Goal: Check status

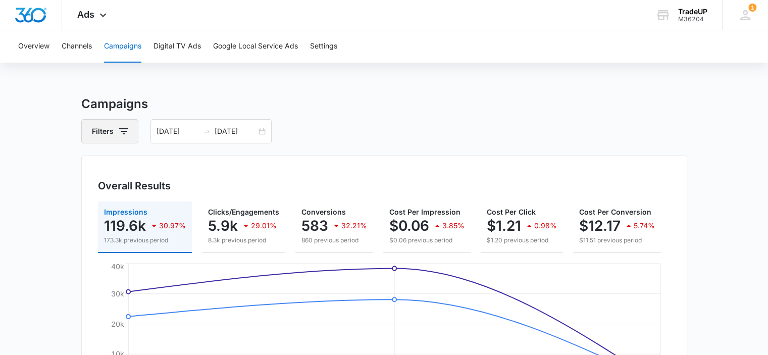
click at [123, 136] on icon "button" at bounding box center [124, 131] width 12 height 12
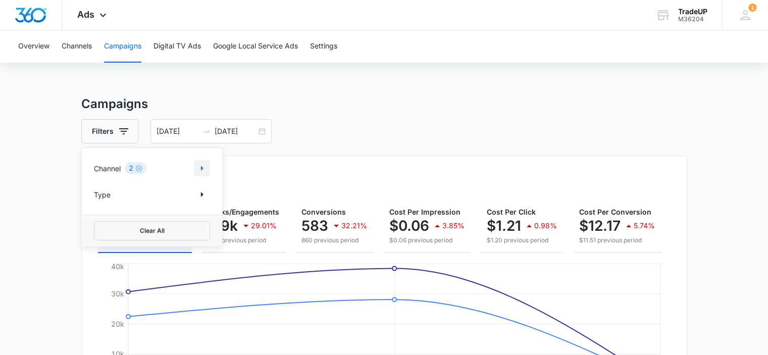
click at [201, 170] on icon "Show Channel filters" at bounding box center [202, 168] width 12 height 12
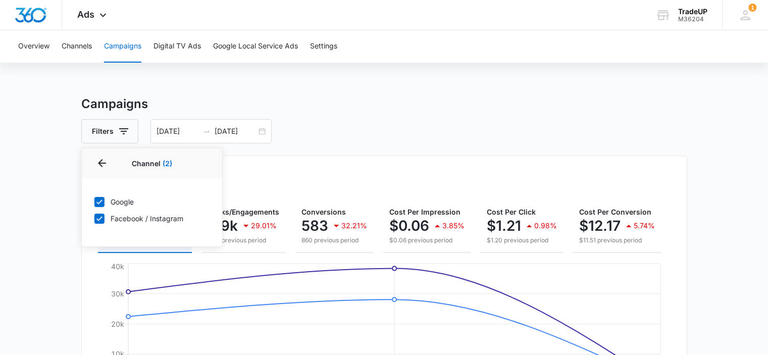
click at [103, 202] on icon at bounding box center [99, 201] width 9 height 9
click at [94, 202] on input "Google" at bounding box center [94, 202] width 1 height 1
checkbox input "false"
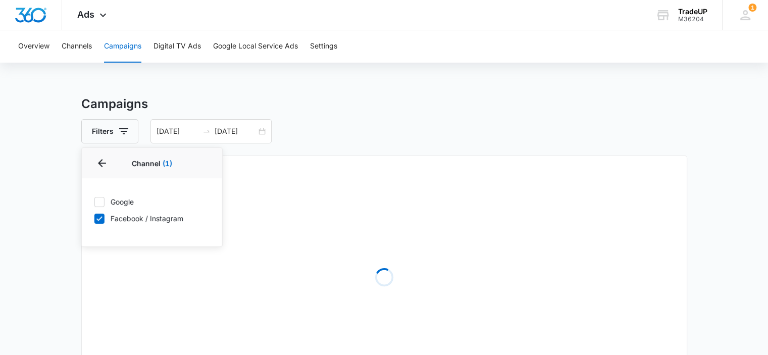
click at [370, 134] on div "Filters Channel 1 Channel (1) Google Facebook / Instagram Type Clear All [DATE]…" at bounding box center [384, 131] width 606 height 24
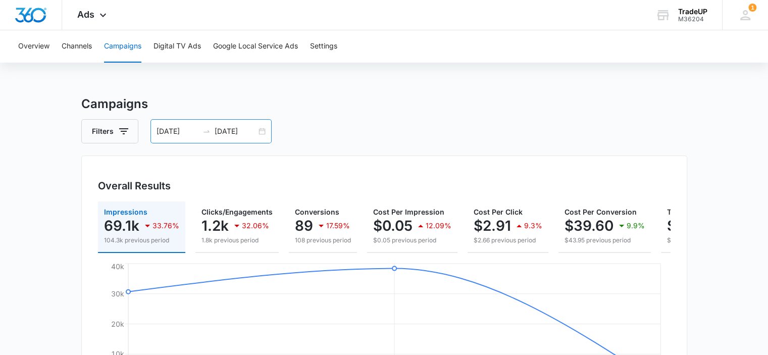
click at [257, 136] on div "[DATE] [DATE]" at bounding box center [211, 131] width 121 height 24
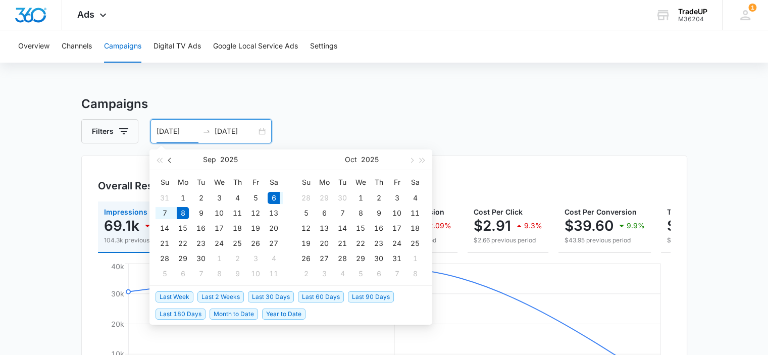
click at [170, 163] on button "button" at bounding box center [170, 160] width 11 height 20
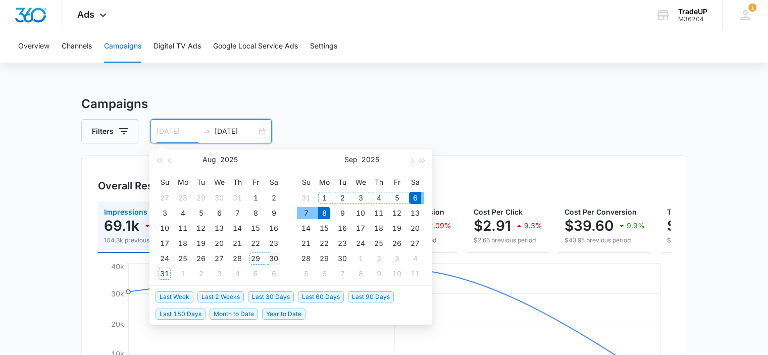
type input "[DATE]"
click at [275, 260] on div "30" at bounding box center [274, 259] width 12 height 12
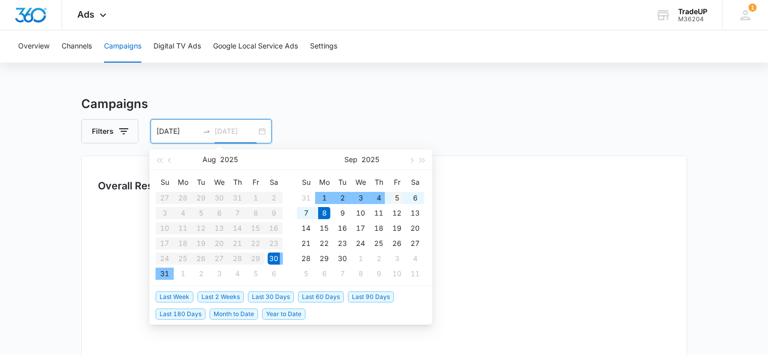
type input "[DATE]"
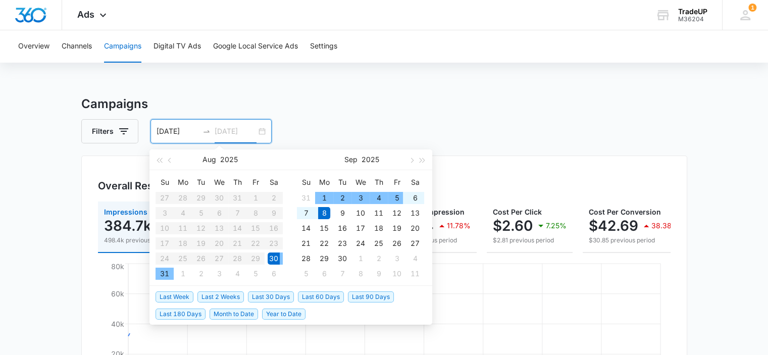
click at [398, 195] on div "5" at bounding box center [397, 198] width 12 height 12
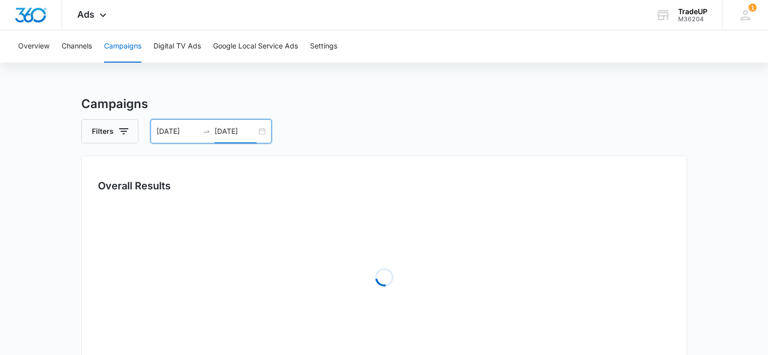
click at [444, 128] on div "Filters [DATE] [DATE]" at bounding box center [384, 131] width 606 height 24
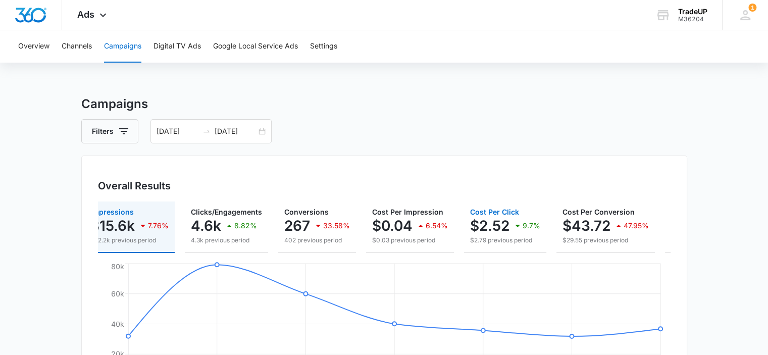
scroll to position [0, 132]
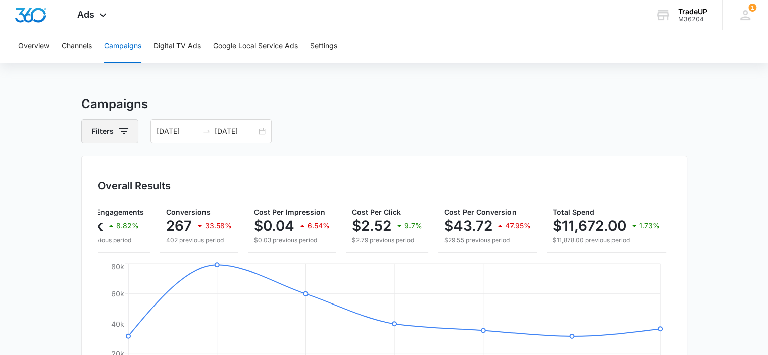
click at [124, 125] on icon "button" at bounding box center [124, 131] width 12 height 12
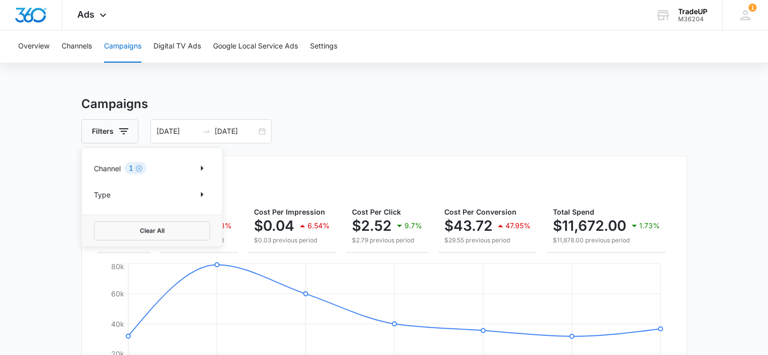
click at [125, 171] on div "Channel 1" at bounding box center [152, 168] width 116 height 16
click at [207, 169] on icon "Show Channel filters" at bounding box center [202, 168] width 12 height 12
click at [93, 204] on div "Google Facebook / Instagram" at bounding box center [152, 210] width 140 height 64
click at [99, 204] on icon at bounding box center [99, 201] width 9 height 9
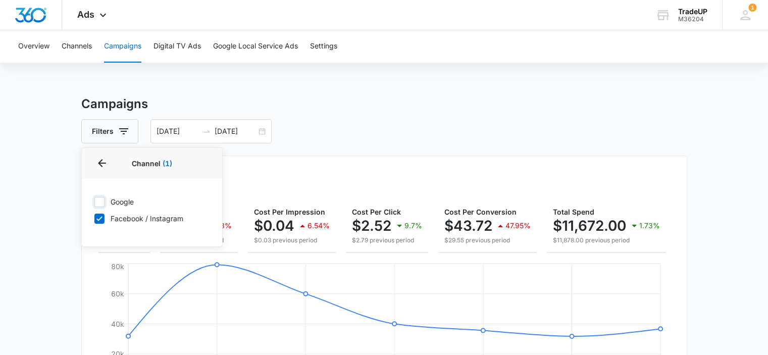
click at [94, 202] on input "Google" at bounding box center [94, 202] width 1 height 1
checkbox input "true"
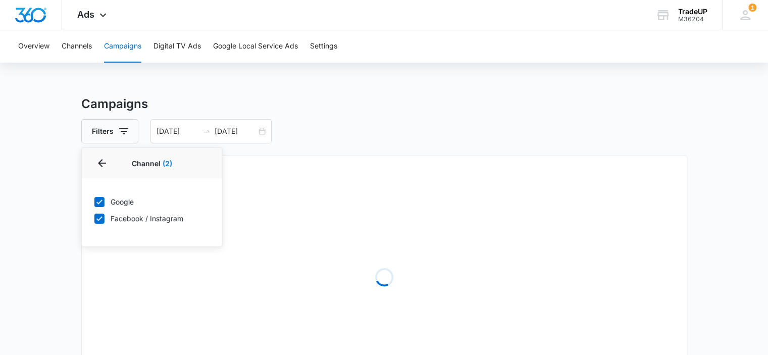
click at [97, 221] on icon at bounding box center [99, 218] width 9 height 9
click at [94, 219] on input "Facebook / Instagram" at bounding box center [94, 218] width 1 height 1
checkbox input "false"
click at [39, 211] on main "Campaigns Filters Channel 1 Channel (1) Google Facebook / Instagram Type Clear …" at bounding box center [384, 358] width 768 height 526
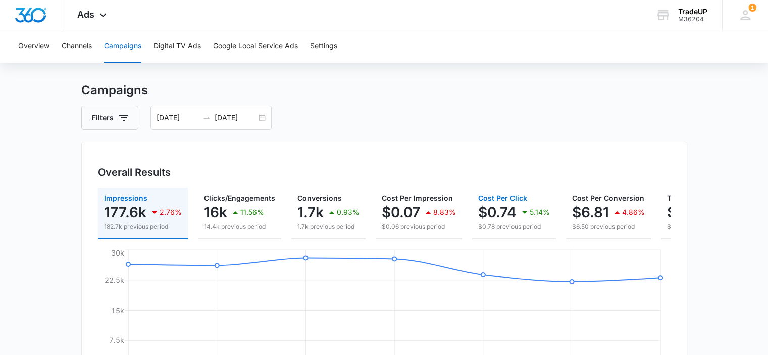
scroll to position [0, 115]
